Goal: Task Accomplishment & Management: Use online tool/utility

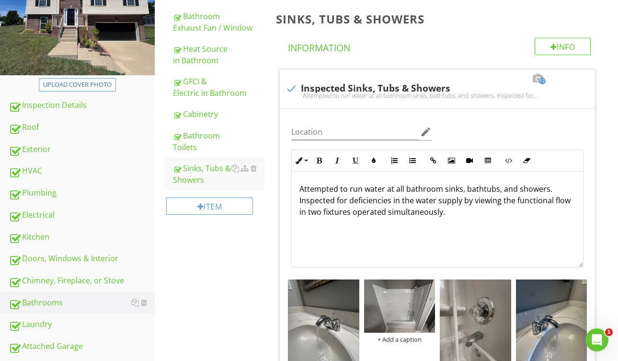
scroll to position [133, 0]
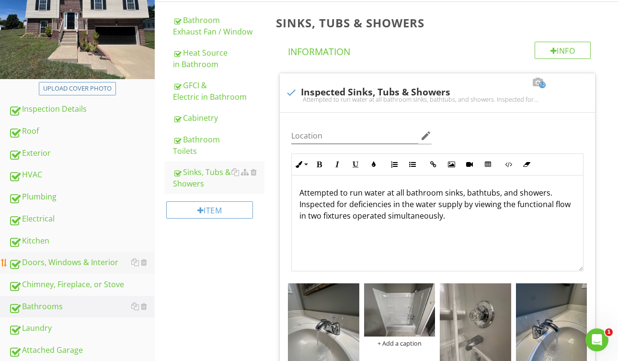
click at [82, 265] on div "Doors, Windows & Interior" at bounding box center [82, 262] width 146 height 12
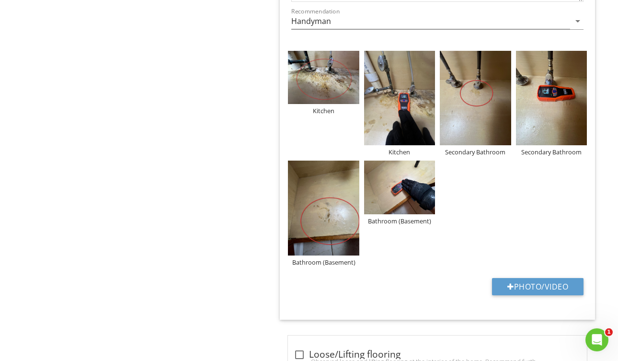
scroll to position [2538, 0]
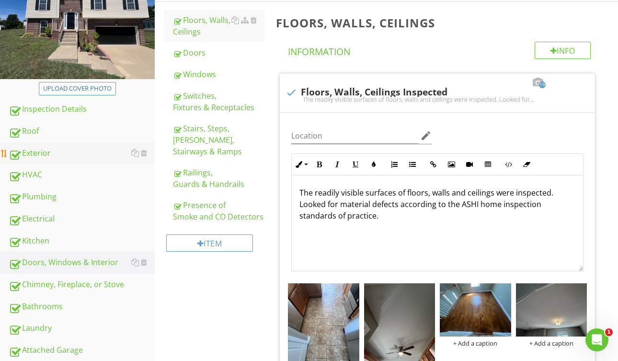
click at [78, 151] on div "Exterior" at bounding box center [82, 153] width 146 height 12
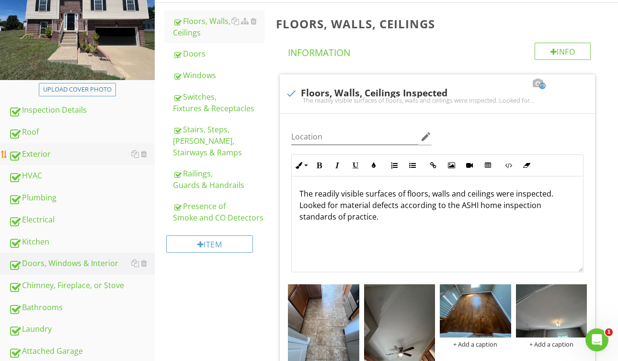
click at [76, 151] on div "Exterior" at bounding box center [82, 154] width 146 height 12
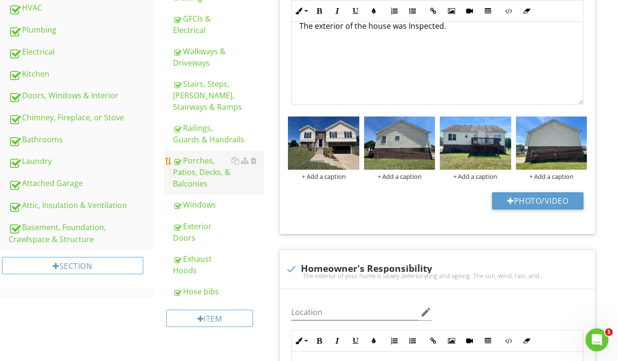
scroll to position [323, 0]
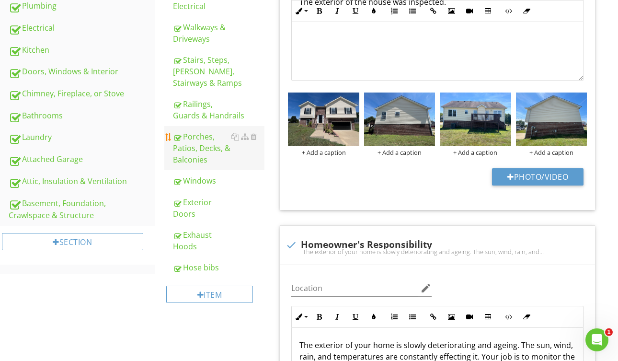
click at [204, 131] on div "Porches, Patios, Decks, & Balconies" at bounding box center [219, 148] width 92 height 34
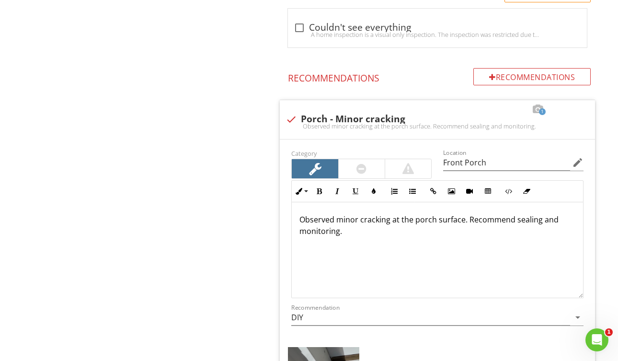
scroll to position [809, 0]
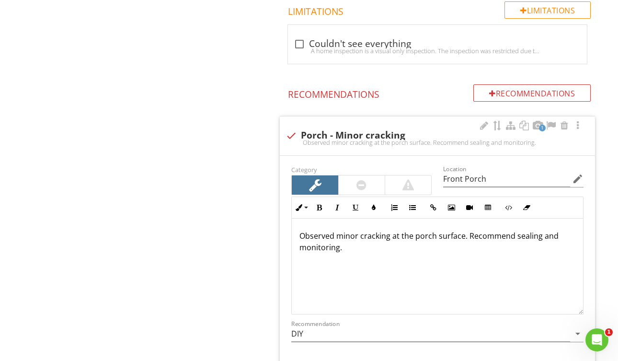
click at [291, 138] on div "Observed minor cracking at the porch surface. Recommend sealing and monitoring." at bounding box center [438, 142] width 304 height 8
checkbox input "true"
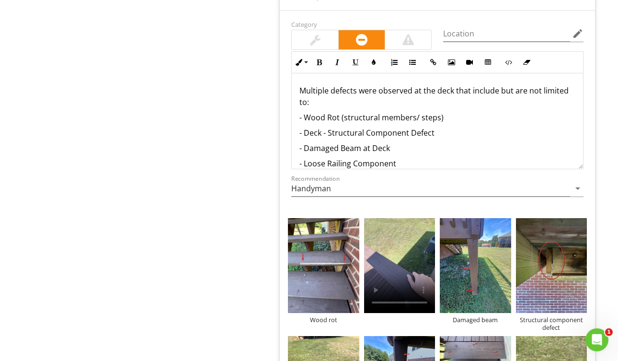
scroll to position [1630, 0]
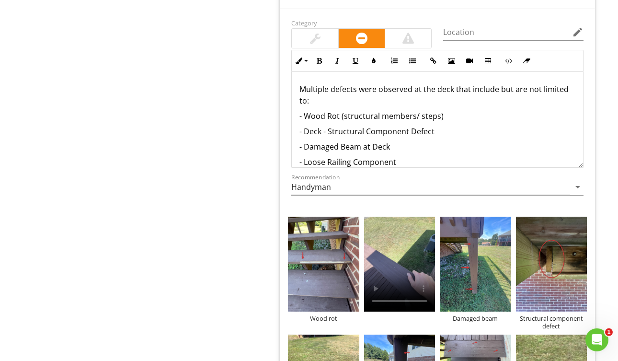
click at [438, 120] on p "- Wood Rot (structural members/ steps)" at bounding box center [437, 115] width 276 height 11
click at [450, 116] on p "- Wood Rot (structural members/ steps)" at bounding box center [437, 115] width 276 height 11
click at [458, 117] on p "- Deck - Structural Component Defect" at bounding box center [437, 115] width 276 height 11
click at [390, 132] on p "- Damaged Beam at Deck" at bounding box center [437, 131] width 276 height 11
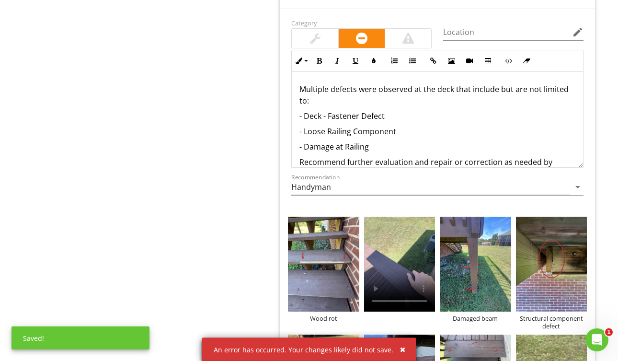
click at [377, 145] on p "- Damage at Railing" at bounding box center [437, 146] width 276 height 11
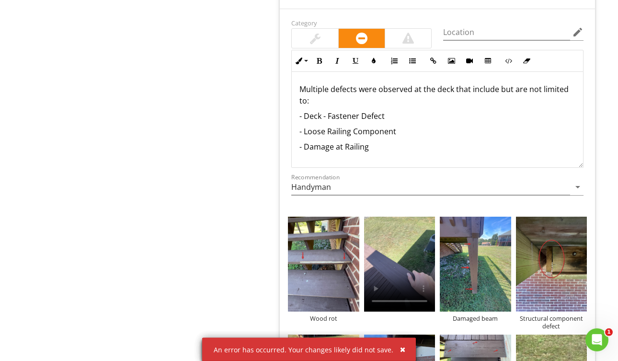
scroll to position [0, 0]
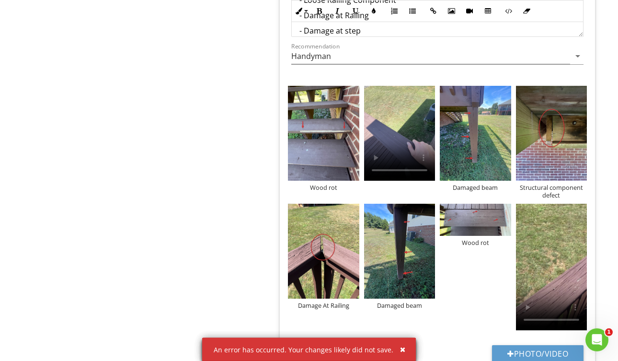
scroll to position [1762, 0]
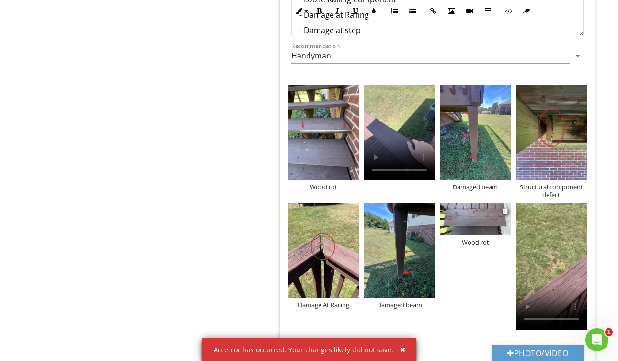
click at [472, 246] on div "Wood rot" at bounding box center [475, 242] width 71 height 8
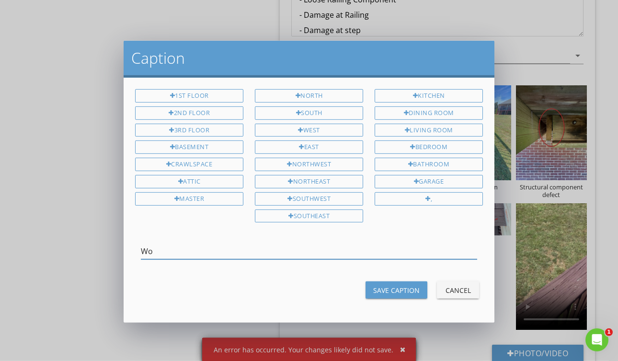
type input "W"
type input "damage at step"
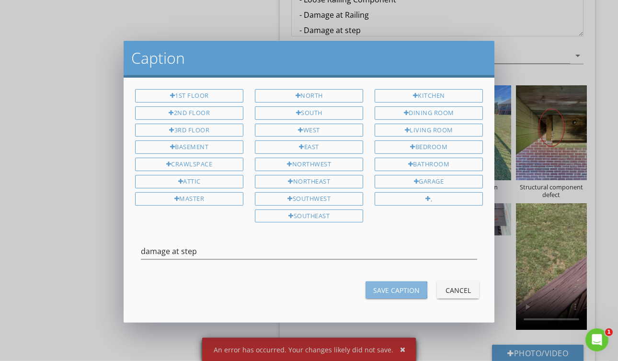
click at [390, 291] on div "Save Caption" at bounding box center [396, 290] width 46 height 10
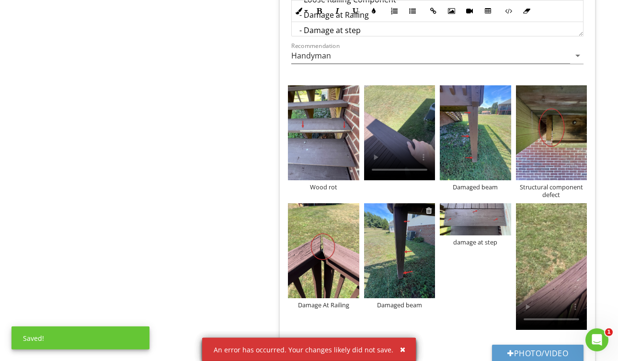
click at [430, 207] on div at bounding box center [429, 211] width 6 height 8
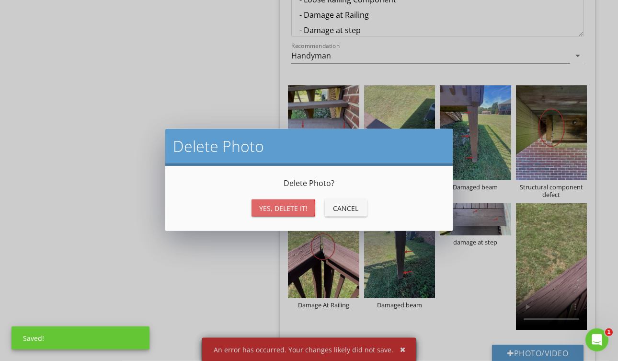
click at [293, 206] on div "Yes, Delete it!" at bounding box center [283, 208] width 48 height 10
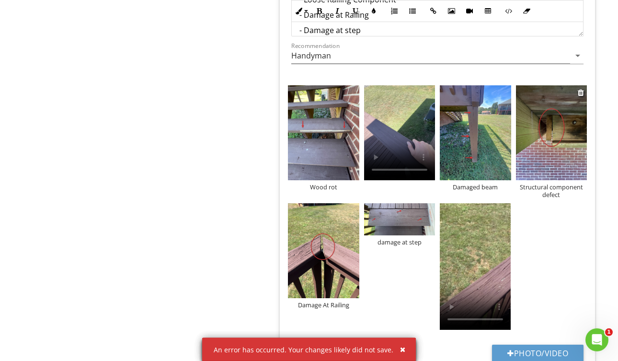
click at [551, 183] on div "Structural component defect" at bounding box center [551, 190] width 71 height 15
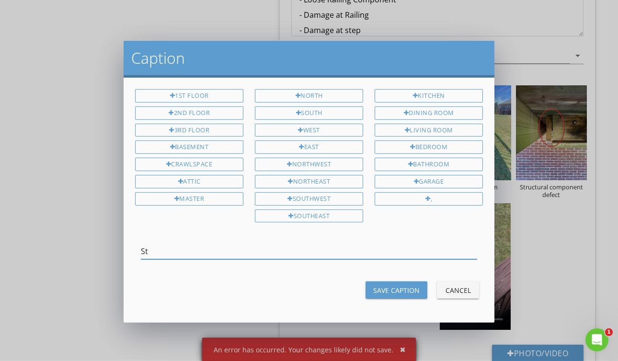
type input "S"
type input "Fastener Defect"
click at [389, 287] on div "Save Caption" at bounding box center [396, 290] width 46 height 10
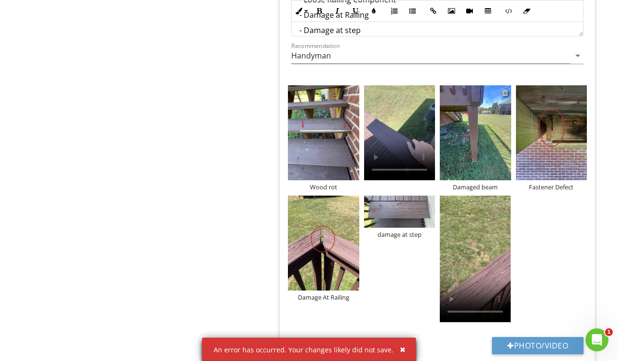
click at [506, 92] on div at bounding box center [505, 93] width 6 height 8
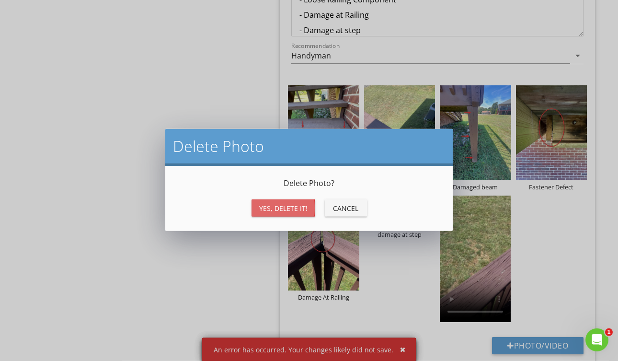
click at [304, 209] on div "Yes, Delete it!" at bounding box center [283, 208] width 48 height 10
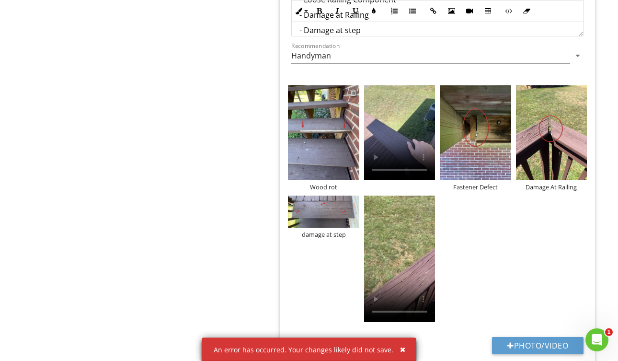
click at [353, 92] on div at bounding box center [353, 93] width 6 height 8
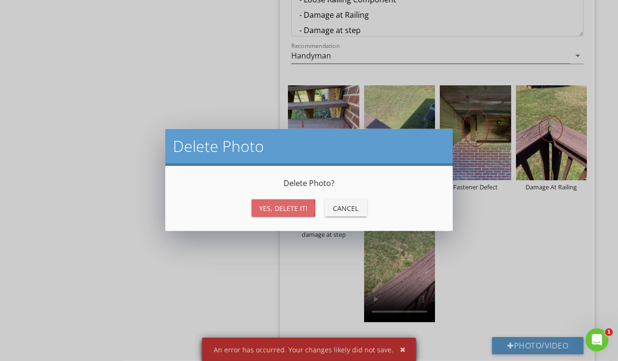
click at [287, 208] on div "Yes, Delete it!" at bounding box center [283, 208] width 48 height 10
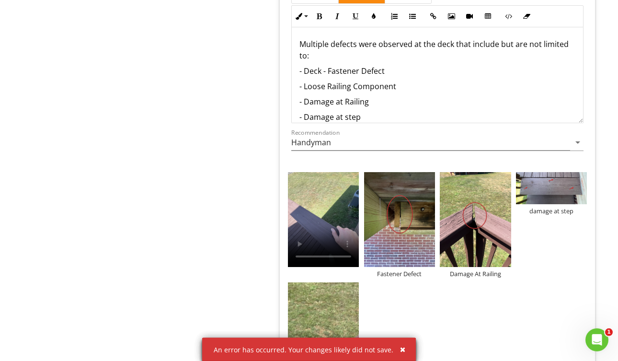
scroll to position [1676, 0]
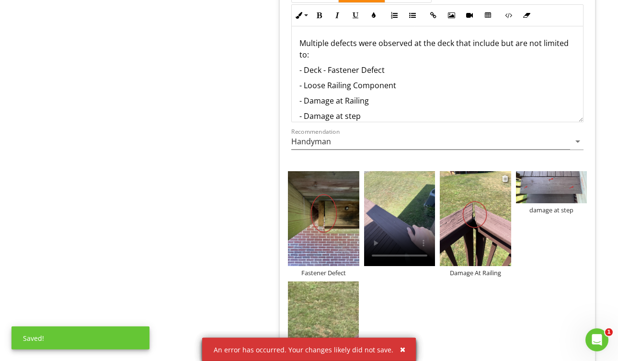
click at [452, 215] on img at bounding box center [475, 218] width 71 height 95
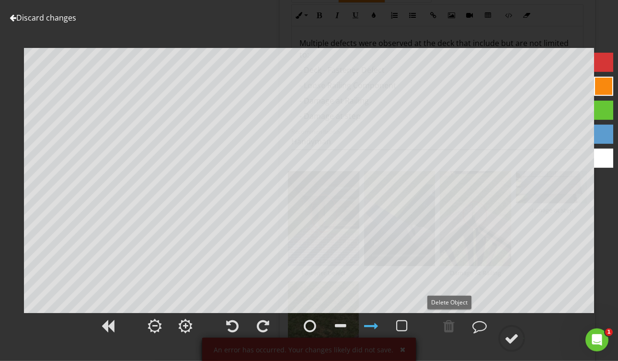
click at [444, 321] on div at bounding box center [449, 326] width 24 height 24
click at [444, 322] on div at bounding box center [448, 326] width 11 height 14
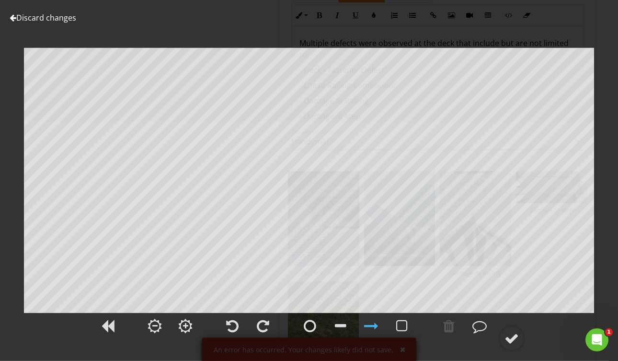
click at [191, 202] on div "Discard changes Add Location Damage At Railing" at bounding box center [309, 180] width 618 height 361
click at [369, 325] on div at bounding box center [371, 326] width 14 height 14
click at [369, 327] on div at bounding box center [371, 326] width 14 height 14
click at [607, 60] on div at bounding box center [603, 62] width 19 height 19
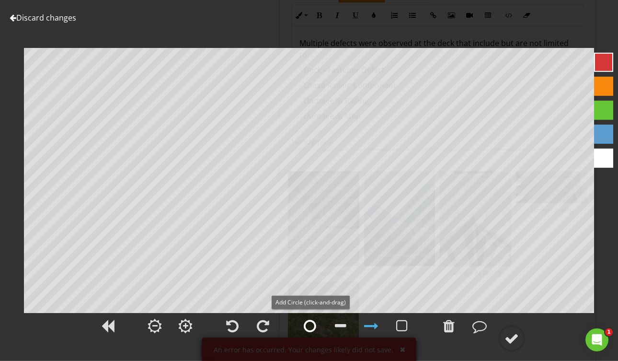
click at [313, 324] on div at bounding box center [310, 326] width 12 height 14
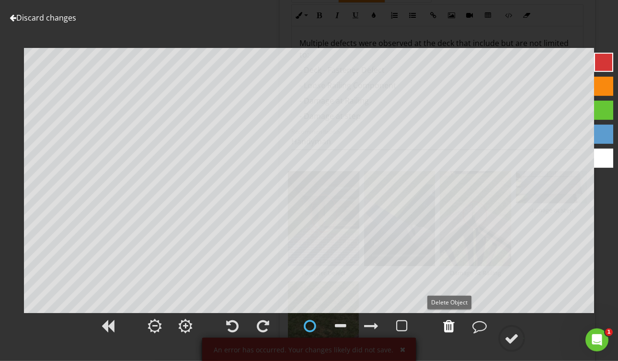
click at [446, 323] on div at bounding box center [448, 326] width 11 height 14
click at [510, 332] on div at bounding box center [512, 338] width 14 height 14
